Goal: Find specific page/section: Find specific page/section

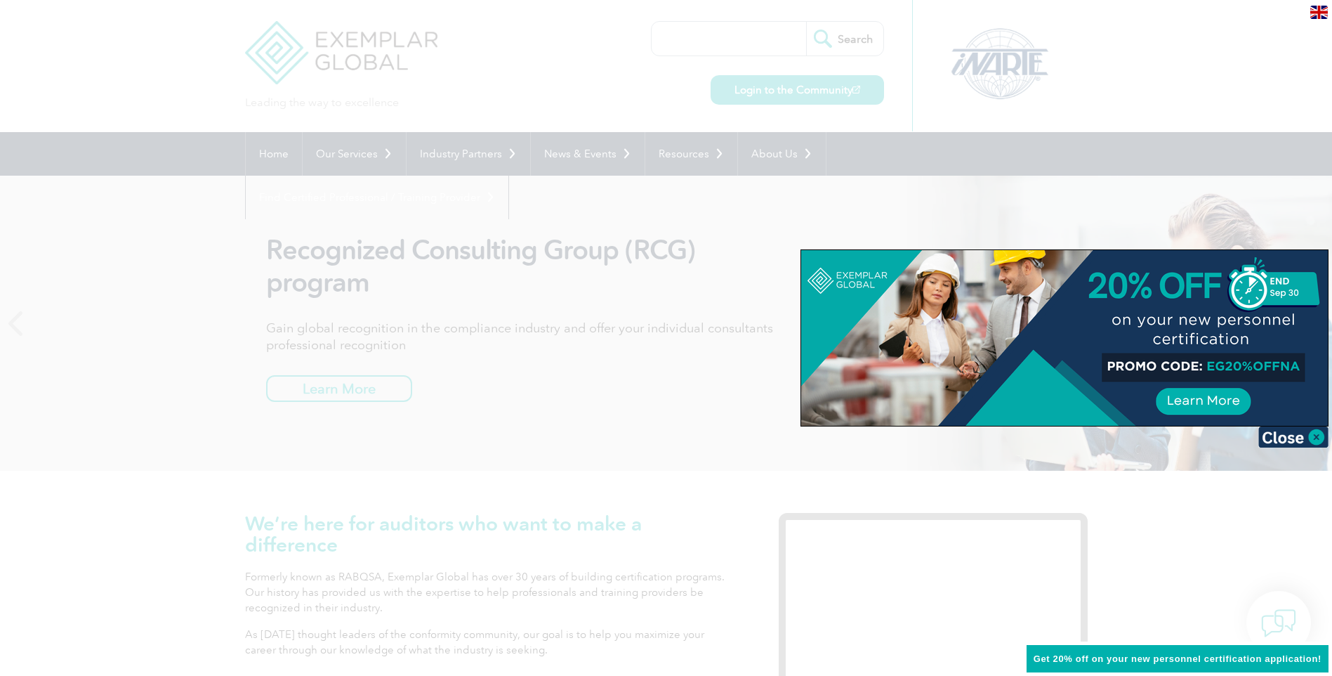
click at [749, 39] on div at bounding box center [666, 338] width 1332 height 676
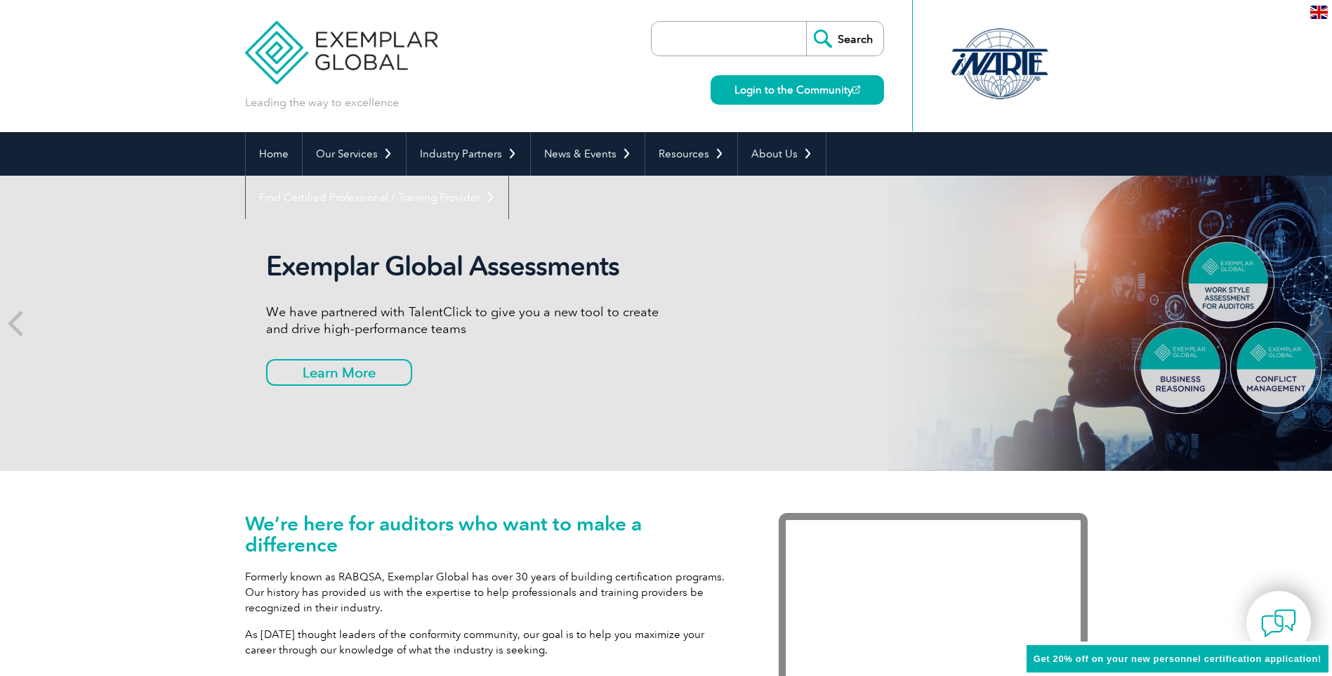
click at [748, 39] on input "search" at bounding box center [732, 39] width 147 height 34
paste input "Zurich Australian Insurance Limited"
type input "Zurich Australian Insurance Limited"
click at [826, 42] on input "Search" at bounding box center [844, 39] width 77 height 34
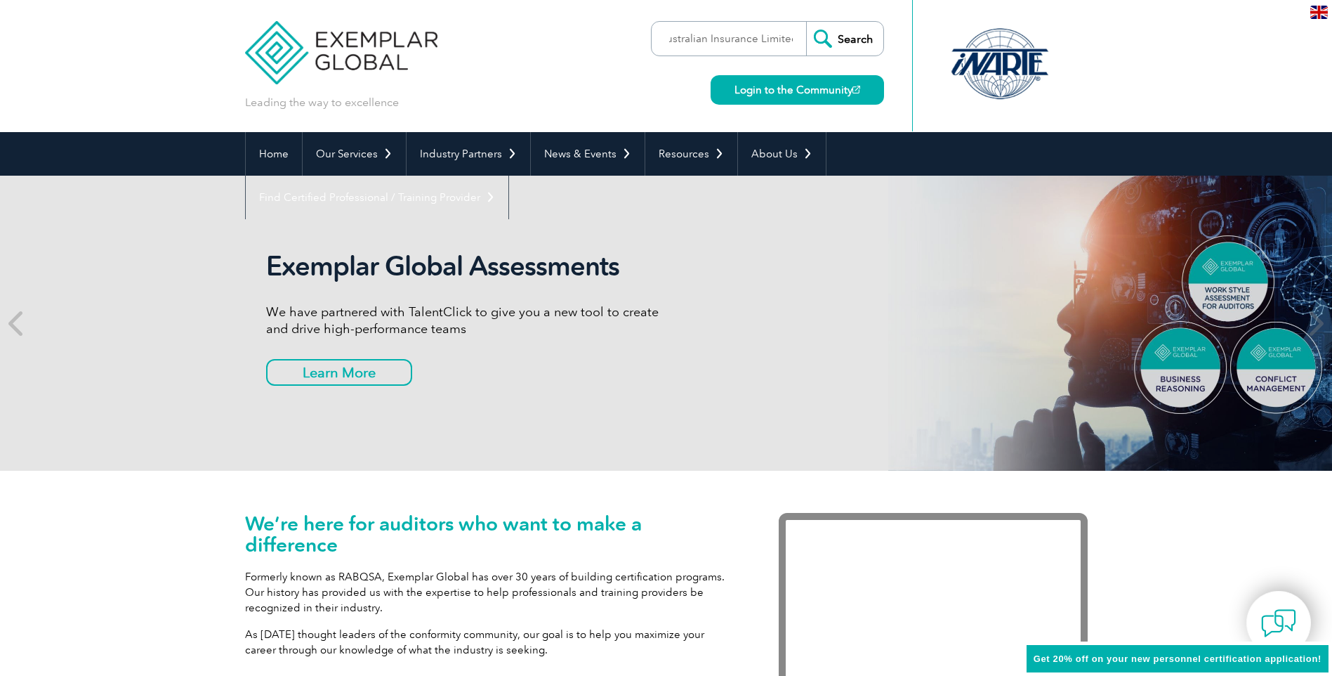
scroll to position [0, 0]
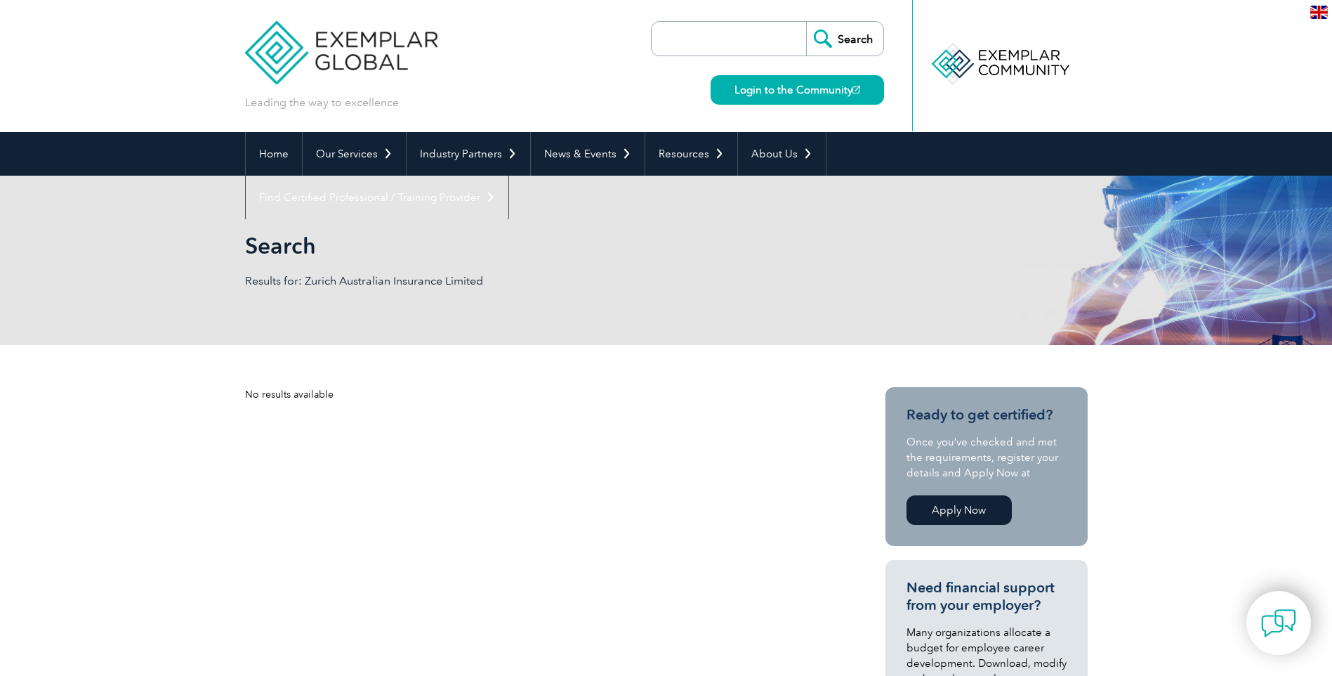
click at [760, 53] on input "search" at bounding box center [732, 39] width 147 height 34
paste input "ACA Audits Pty Ltd"
type input "ACA Audits Pty Ltd"
click at [829, 49] on input "Search" at bounding box center [844, 39] width 77 height 34
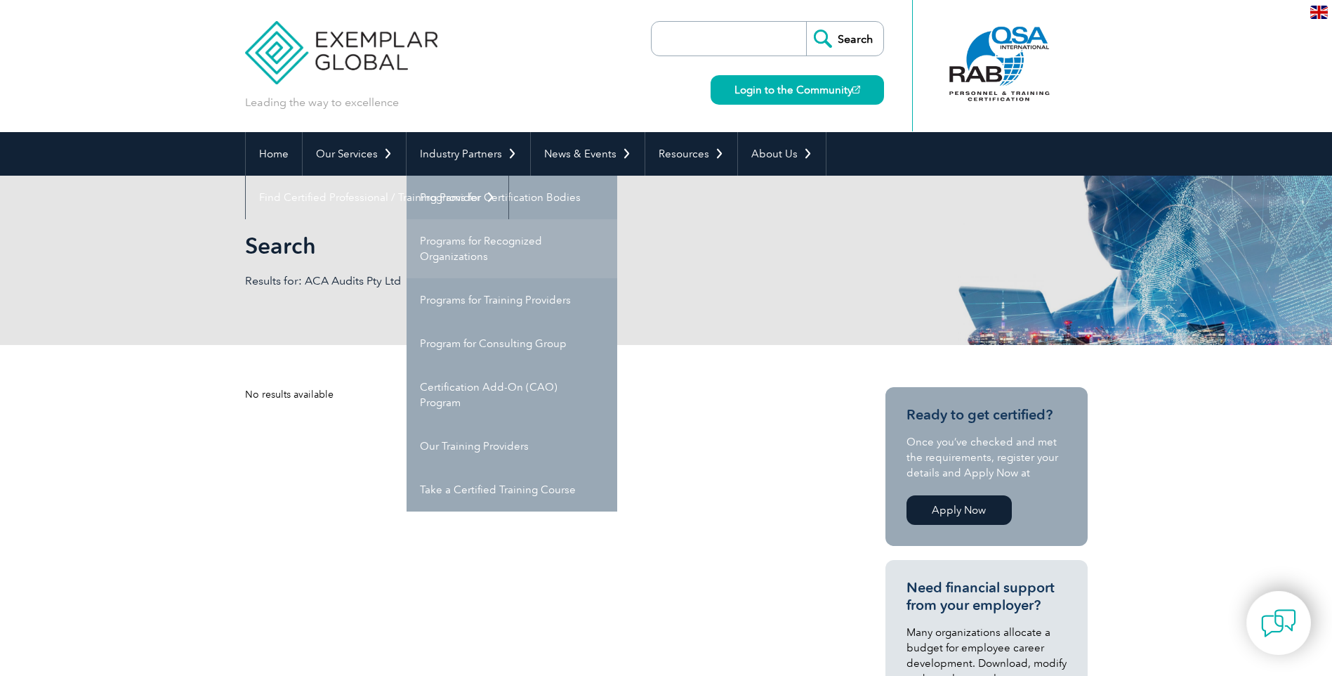
click at [464, 250] on link "Programs for Recognized Organizations" at bounding box center [512, 248] width 211 height 59
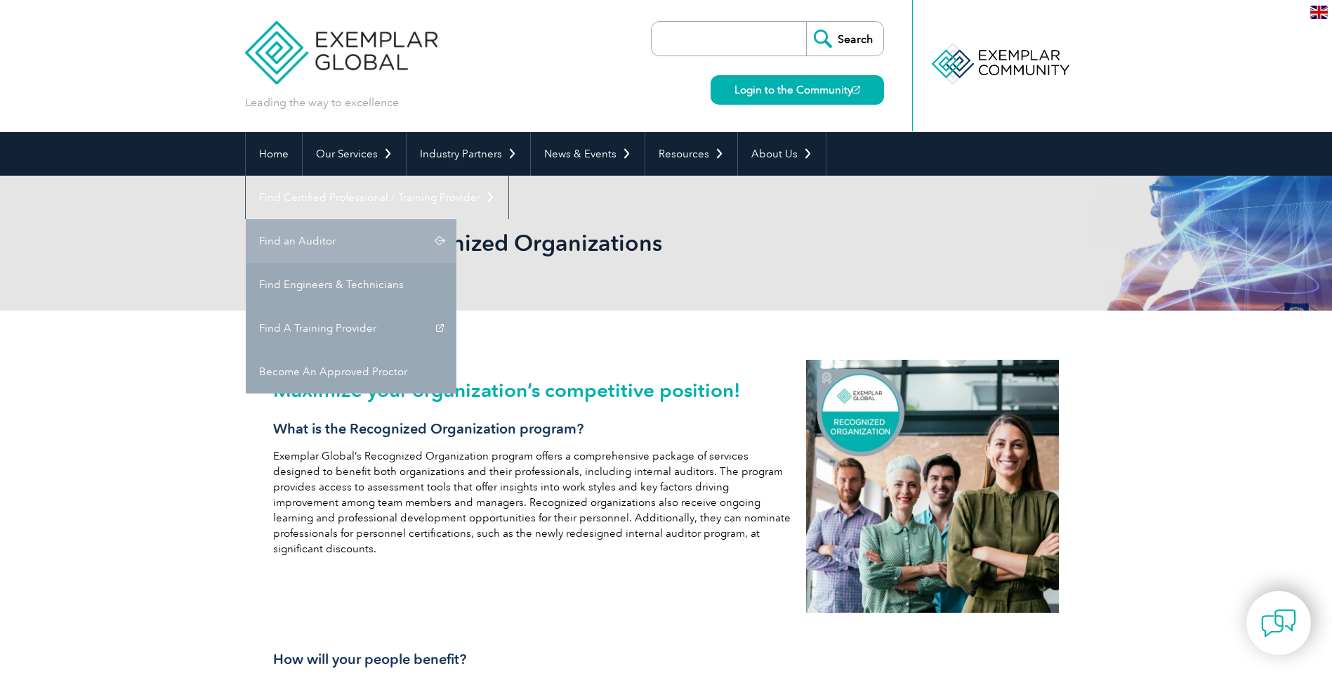
click at [456, 219] on link "Find an Auditor" at bounding box center [351, 241] width 211 height 44
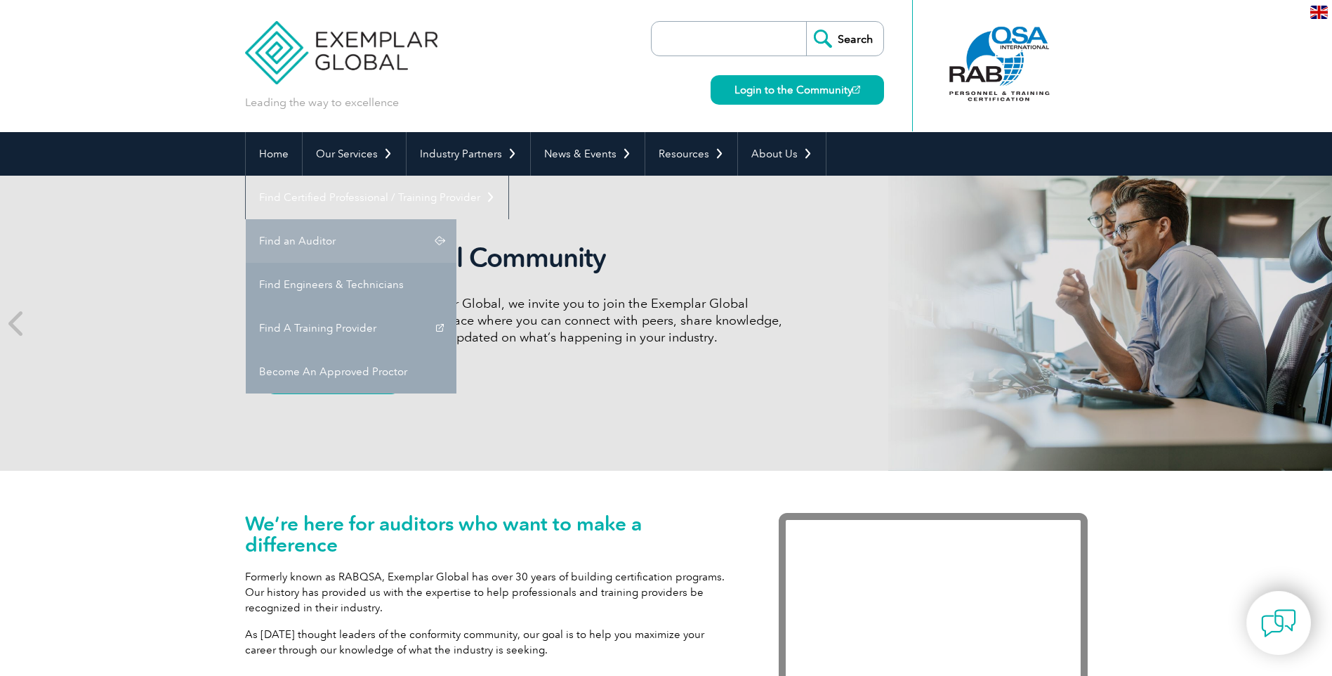
click at [456, 219] on link "Find an Auditor" at bounding box center [351, 241] width 211 height 44
